Goal: Browse casually

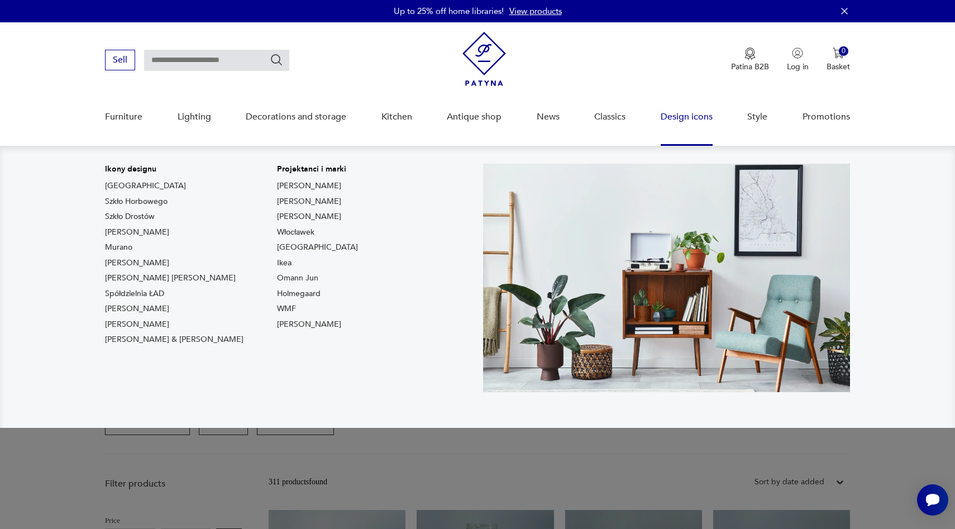
click at [688, 117] on font "Design icons" at bounding box center [686, 117] width 52 height 12
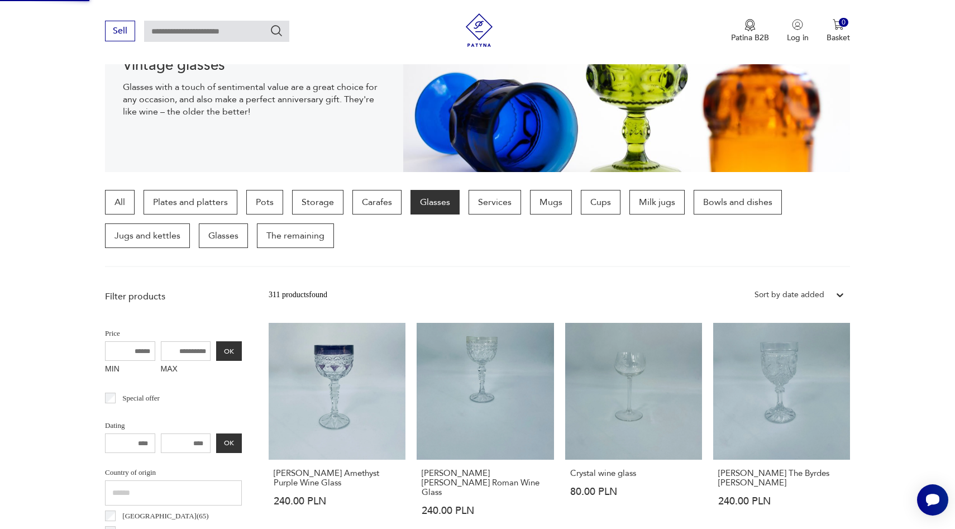
scroll to position [181, 0]
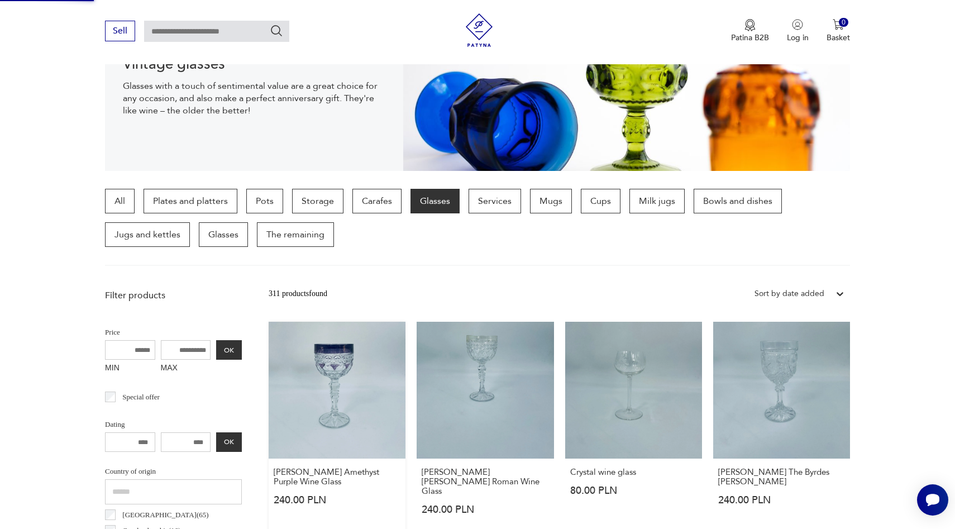
click at [333, 392] on link "[PERSON_NAME] Amethyst Purple Wine Glass 240.00 PLN" at bounding box center [337, 429] width 137 height 214
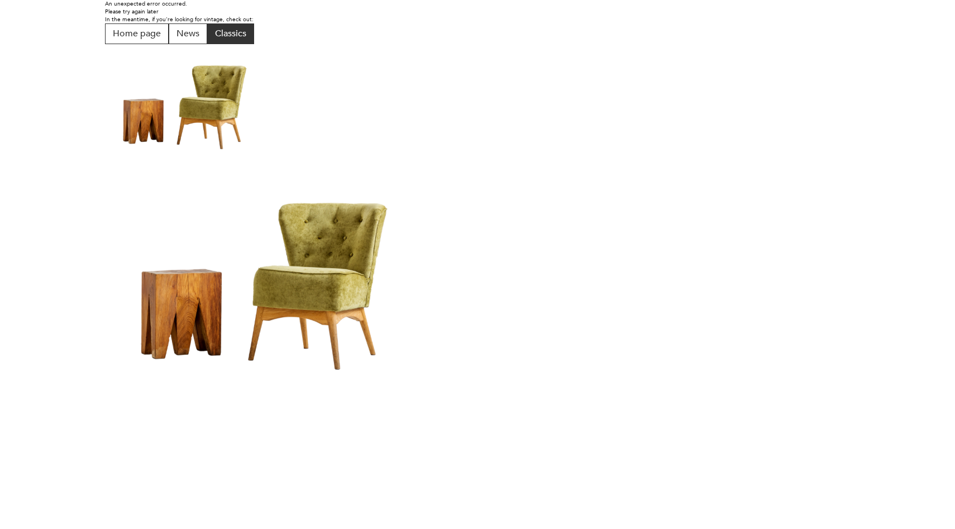
click at [242, 33] on font "Classics" at bounding box center [230, 33] width 31 height 12
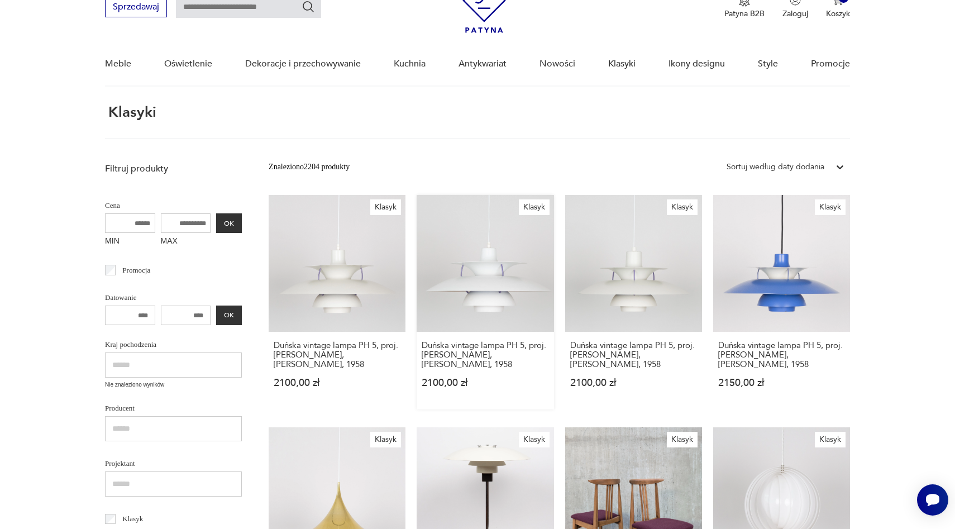
click at [504, 298] on link "Klasyk Duńska vintage lampa PH 5, proj. [PERSON_NAME], [PERSON_NAME], 1958 2100…" at bounding box center [485, 302] width 137 height 214
